Goal: Navigation & Orientation: Understand site structure

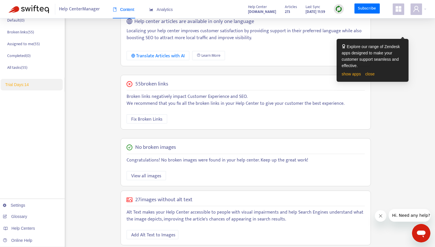
scroll to position [117, 0]
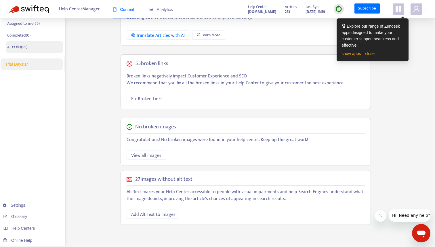
click at [22, 45] on p "All tasks ( 55 )" at bounding box center [17, 47] width 20 height 6
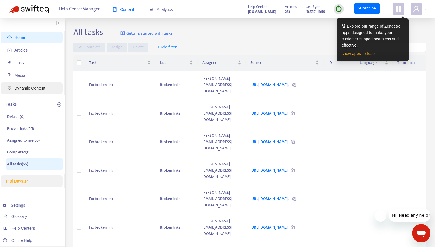
click at [31, 91] on span "Dynamic Content" at bounding box center [32, 88] width 51 height 12
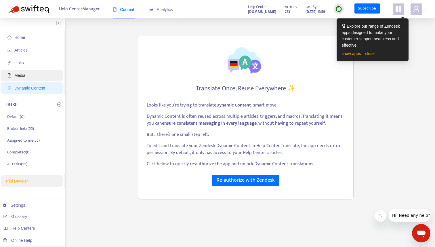
click at [22, 76] on span "Media" at bounding box center [19, 75] width 11 height 5
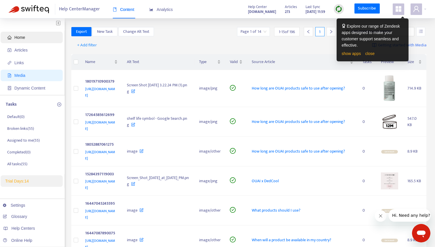
click at [20, 35] on span "Home" at bounding box center [19, 37] width 11 height 5
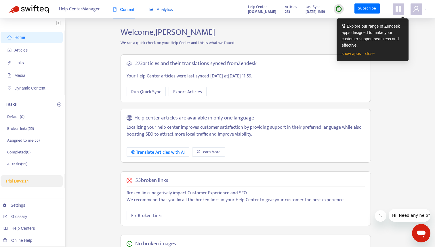
click at [167, 7] on div "Analytics" at bounding box center [161, 9] width 24 height 6
click at [122, 10] on span "Content" at bounding box center [124, 9] width 22 height 5
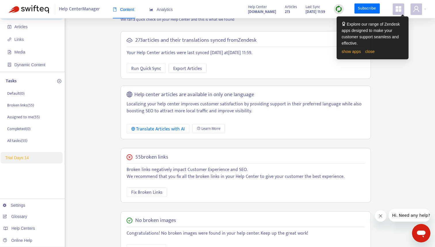
scroll to position [20, 0]
